Goal: Transaction & Acquisition: Purchase product/service

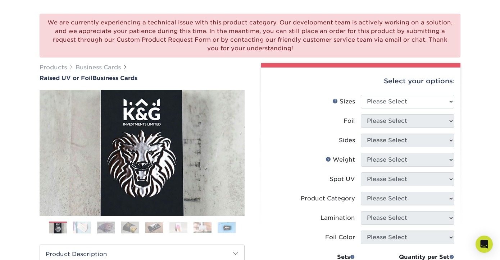
scroll to position [83, 0]
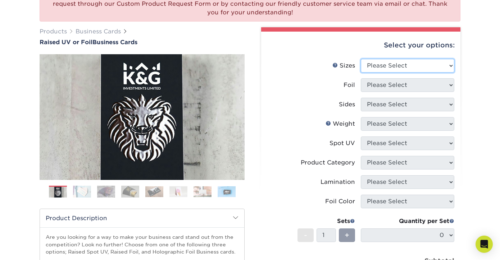
click at [387, 66] on select "Please Select 2" x 3.5" - Standard" at bounding box center [408, 66] width 94 height 14
select select "2.00x3.50"
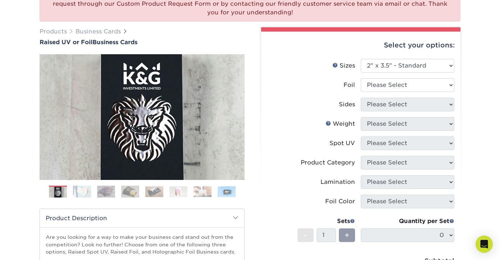
click at [83, 193] on img at bounding box center [82, 192] width 18 height 13
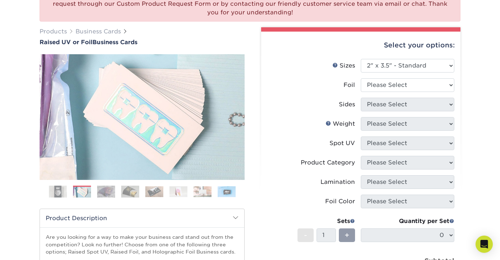
click at [100, 194] on img at bounding box center [106, 192] width 18 height 13
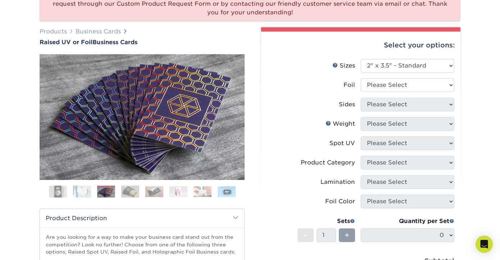
click at [141, 191] on ol at bounding box center [142, 194] width 205 height 17
click at [154, 191] on img at bounding box center [154, 191] width 18 height 11
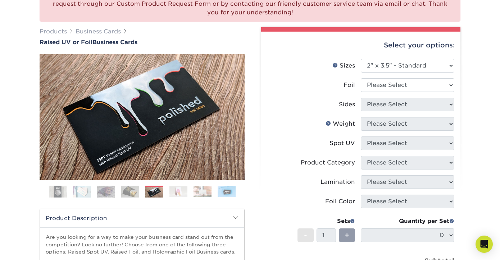
click at [171, 191] on img at bounding box center [178, 191] width 18 height 11
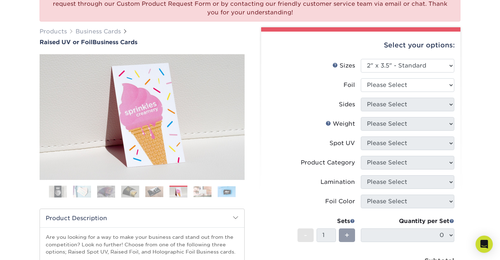
click at [200, 192] on img at bounding box center [203, 191] width 18 height 11
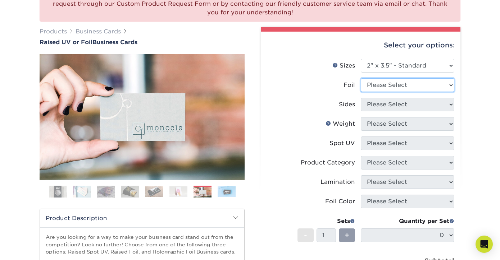
click at [401, 89] on select "Please Select No Yes" at bounding box center [408, 85] width 94 height 14
select select "1"
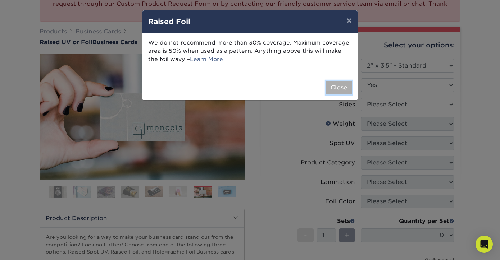
click at [341, 87] on button "Close" at bounding box center [339, 88] width 26 height 14
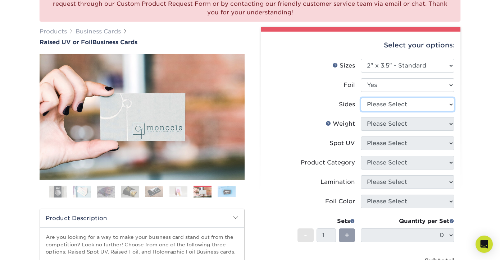
click at [376, 106] on select "Please Select Print Both Sides - Foil Both Sides Print Both Sides - Foil Front …" at bounding box center [408, 105] width 94 height 14
select select "34527644-b4fd-4ffb-9092-1318eefcd9d9"
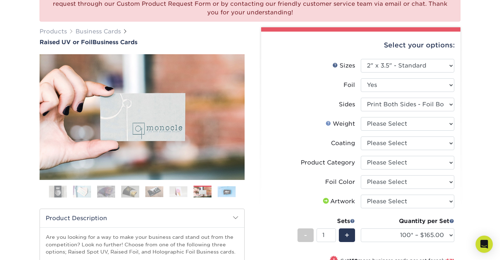
click at [328, 123] on link "Weight Help" at bounding box center [329, 124] width 6 height 6
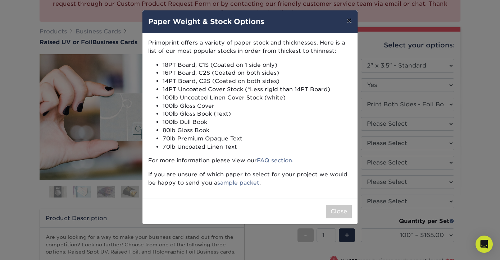
click at [349, 22] on button "×" at bounding box center [349, 20] width 17 height 20
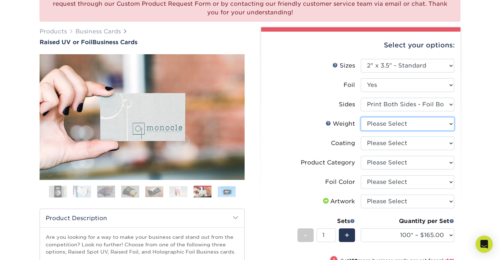
click at [387, 122] on select "Please Select 16PT" at bounding box center [408, 124] width 94 height 14
select select "16PT"
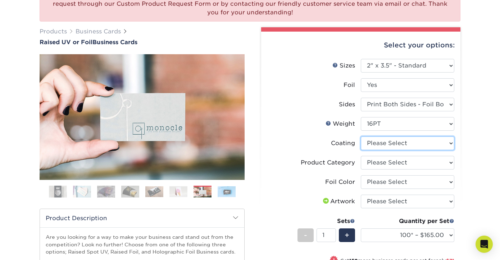
click at [377, 142] on select at bounding box center [408, 144] width 94 height 14
select select "3e7618de-abca-4bda-9f97-8b9129e913d8"
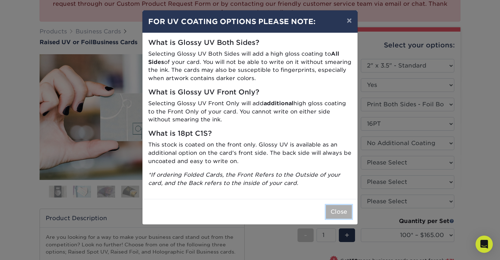
click at [338, 216] on button "Close" at bounding box center [339, 212] width 26 height 14
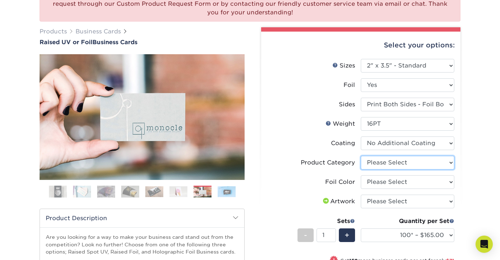
click at [383, 160] on select "Please Select Business Cards" at bounding box center [408, 163] width 94 height 14
select select "3b5148f1-0588-4f88-a218-97bcfdce65c1"
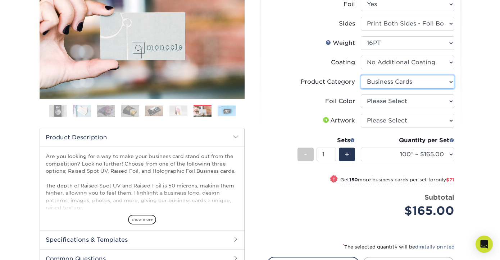
scroll to position [181, 0]
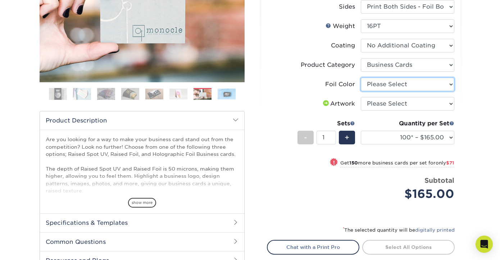
click at [388, 81] on select "Please Select Silver Foil Gold Foil Holographic Foil" at bounding box center [408, 85] width 94 height 14
select select "a834dd52-fe06-4ed6-9a86-5bd3c2d02515"
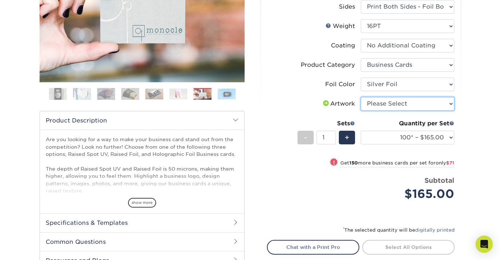
click at [378, 105] on select "Please Select I will upload files I need a design - $100" at bounding box center [408, 104] width 94 height 14
select select "upload"
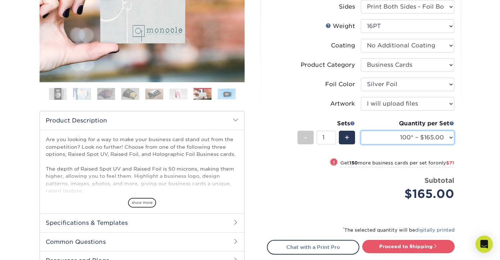
click at [392, 137] on select "100* – $165.00 250* – $236.00 500* – $319.00" at bounding box center [408, 138] width 94 height 14
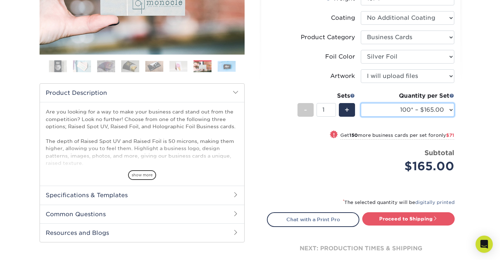
scroll to position [204, 0]
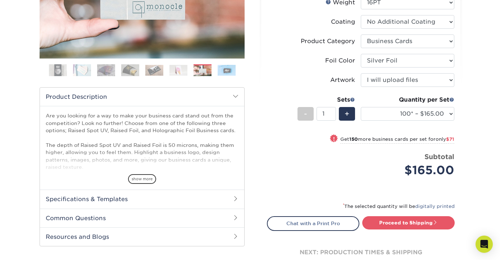
click at [237, 98] on span at bounding box center [236, 97] width 6 height 6
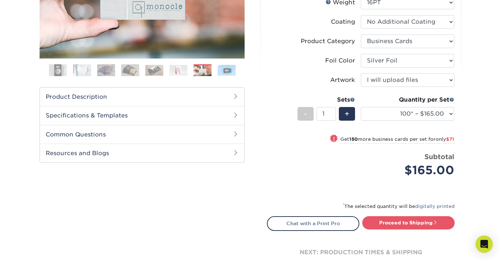
click at [230, 117] on h2 "Specifications & Templates" at bounding box center [142, 115] width 204 height 19
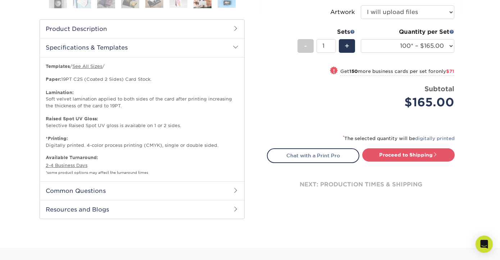
scroll to position [274, 0]
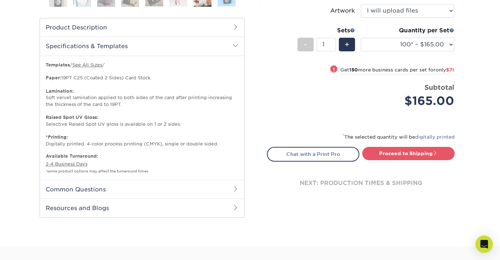
click at [147, 192] on h2 "Common Questions" at bounding box center [142, 189] width 204 height 19
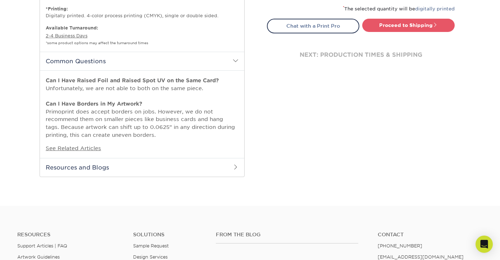
scroll to position [404, 0]
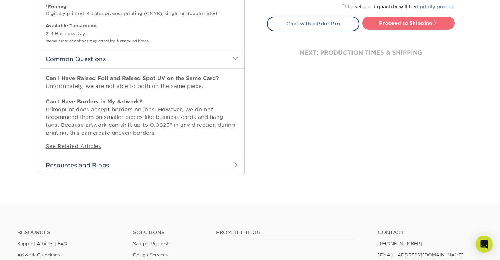
click at [404, 24] on link "Proceed to Shipping" at bounding box center [408, 23] width 92 height 13
type input "Set 1"
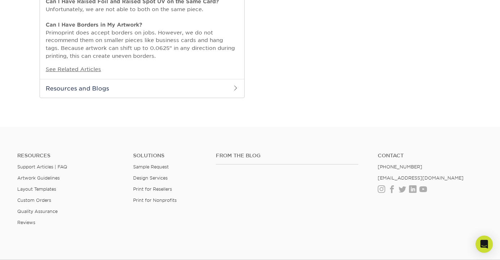
select select "7059d6da-37d2-4ff9-b756-13218de958cb"
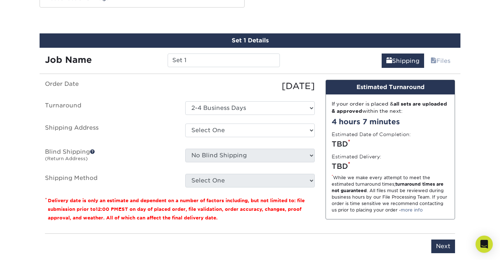
scroll to position [588, 0]
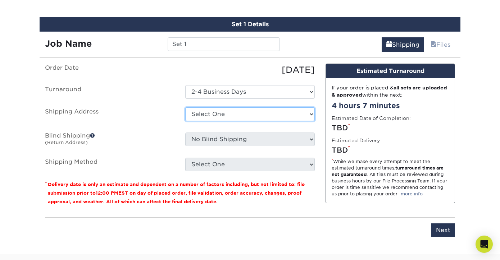
click at [209, 112] on select "Select One + Add New Address - Login" at bounding box center [250, 115] width 130 height 14
select select "newaddress"
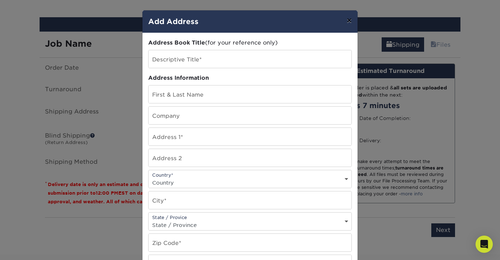
click at [350, 24] on button "×" at bounding box center [349, 20] width 17 height 20
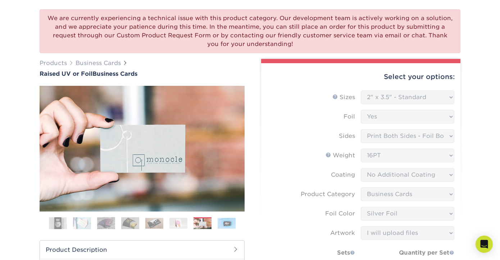
scroll to position [145, 0]
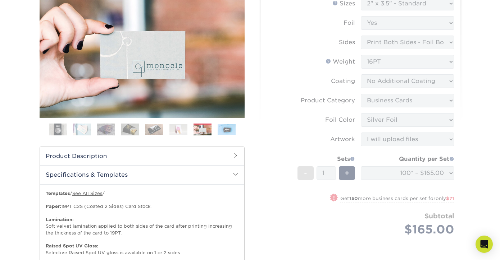
click at [130, 131] on img at bounding box center [130, 129] width 18 height 13
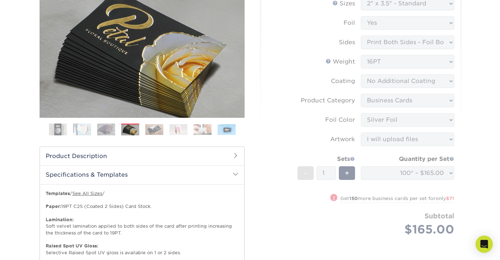
click at [161, 122] on div "Previous" at bounding box center [142, 66] width 205 height 149
click at [184, 125] on img at bounding box center [178, 129] width 18 height 11
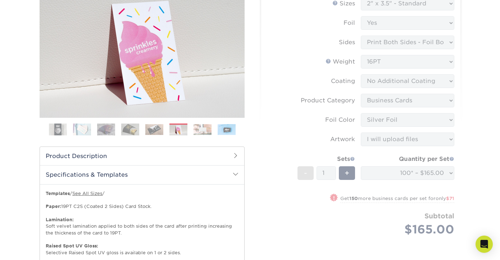
click at [196, 129] on img at bounding box center [203, 129] width 18 height 11
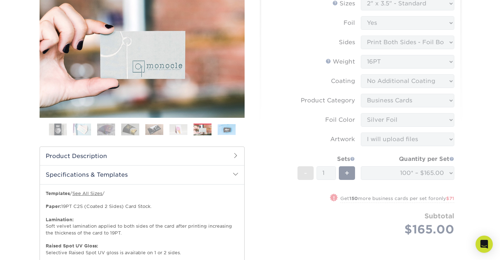
click at [217, 130] on ol at bounding box center [142, 132] width 205 height 17
click at [287, 79] on form "Sizes Help Sizes Please Select 2" x 3.5" - Standard Foil Please Select" at bounding box center [361, 125] width 188 height 257
click at [378, 61] on form "Sizes Help Sizes Please Select 2" x 3.5" - Standard Foil Please Select" at bounding box center [361, 125] width 188 height 257
click at [328, 60] on form "Sizes Help Sizes Please Select 2" x 3.5" - Standard Foil Please Select" at bounding box center [361, 125] width 188 height 257
